Goal: Information Seeking & Learning: Check status

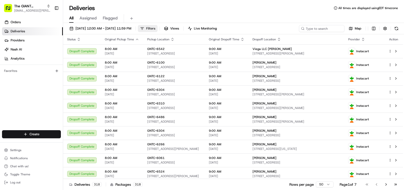
click at [155, 30] on span "Filters" at bounding box center [150, 28] width 9 height 5
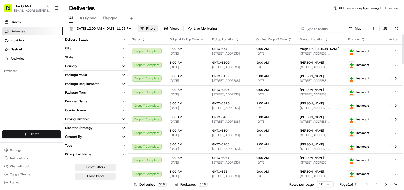
click at [102, 47] on button "City" at bounding box center [95, 48] width 65 height 9
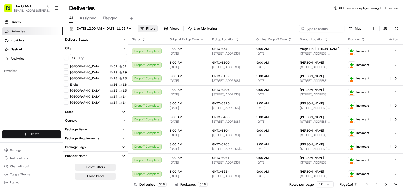
click at [107, 57] on input at bounding box center [98, 58] width 57 height 8
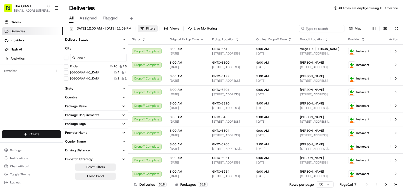
type input "enola"
click at [67, 67] on button "Enola" at bounding box center [66, 66] width 4 height 4
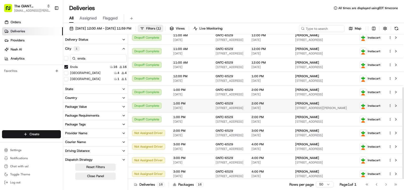
scroll to position [84, 0]
